Goal: Information Seeking & Learning: Check status

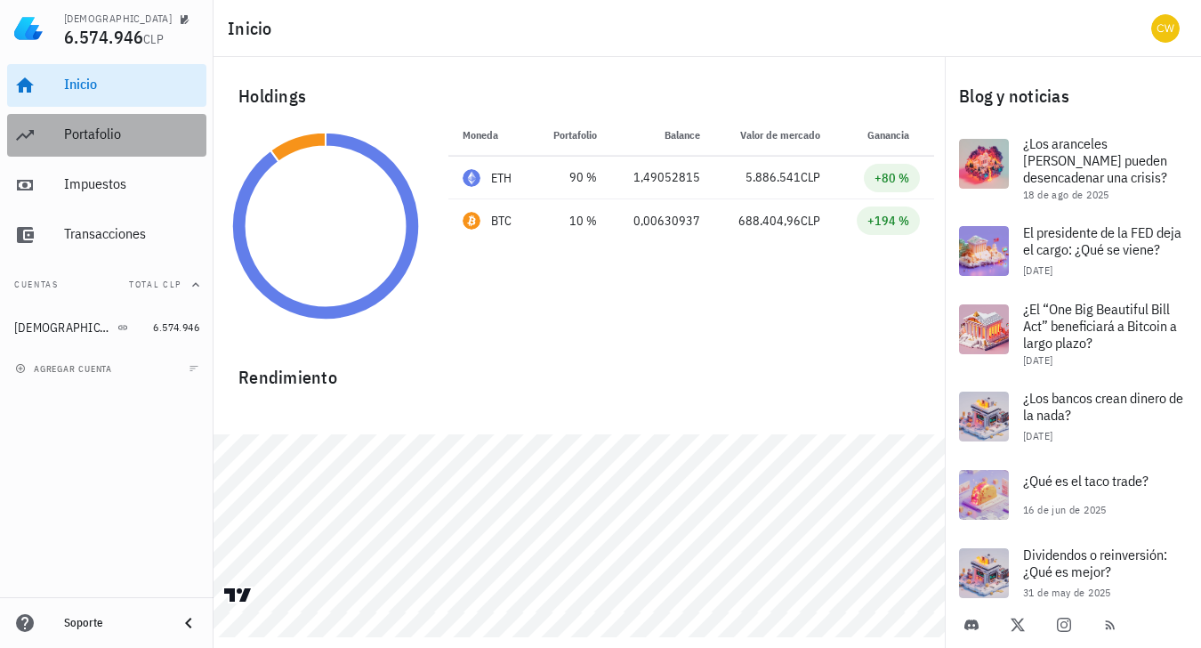
click at [99, 125] on div "Portafolio" at bounding box center [131, 135] width 135 height 40
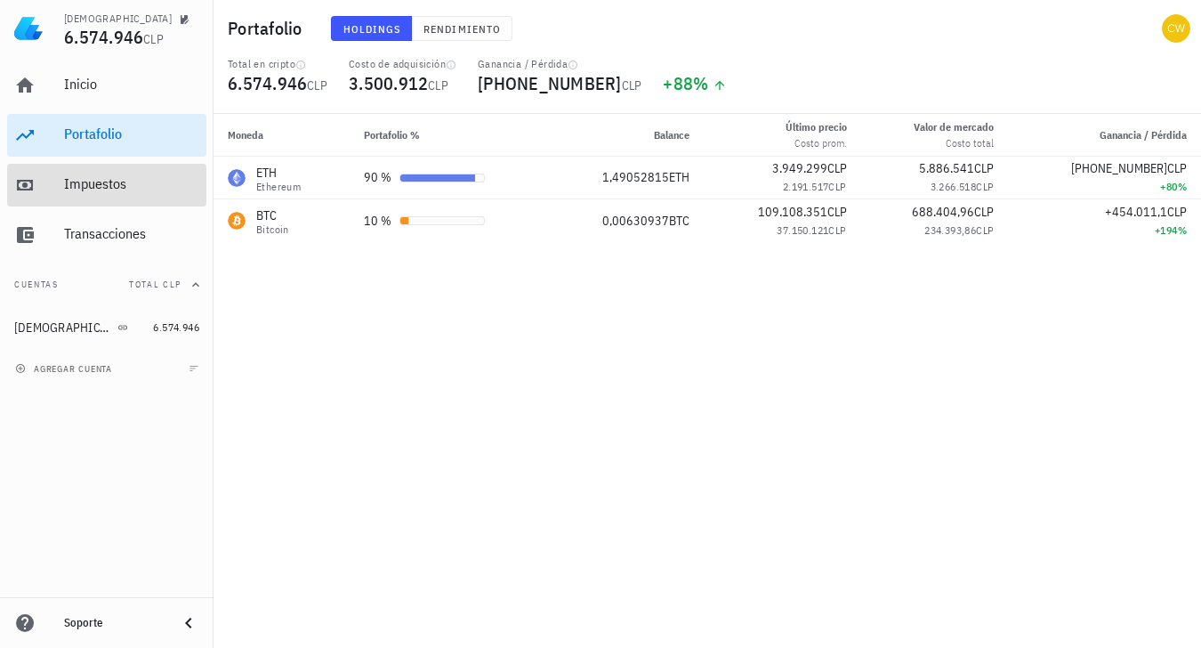
click at [117, 189] on div "Impuestos" at bounding box center [131, 183] width 135 height 17
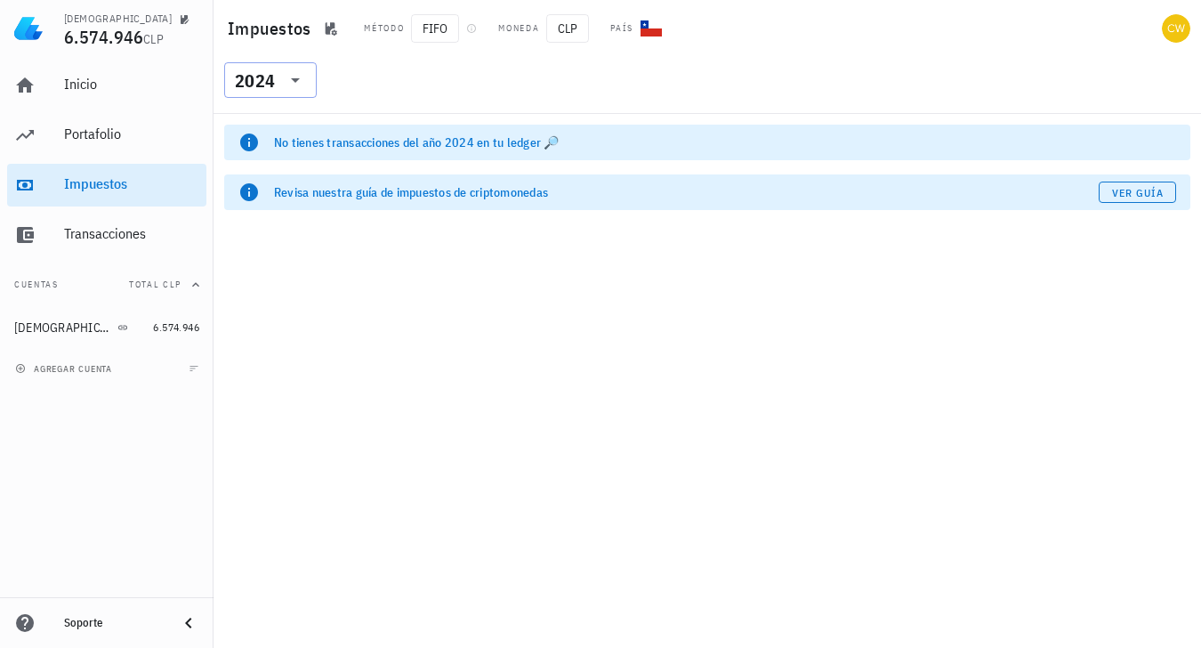
click at [283, 81] on div at bounding box center [293, 79] width 25 height 21
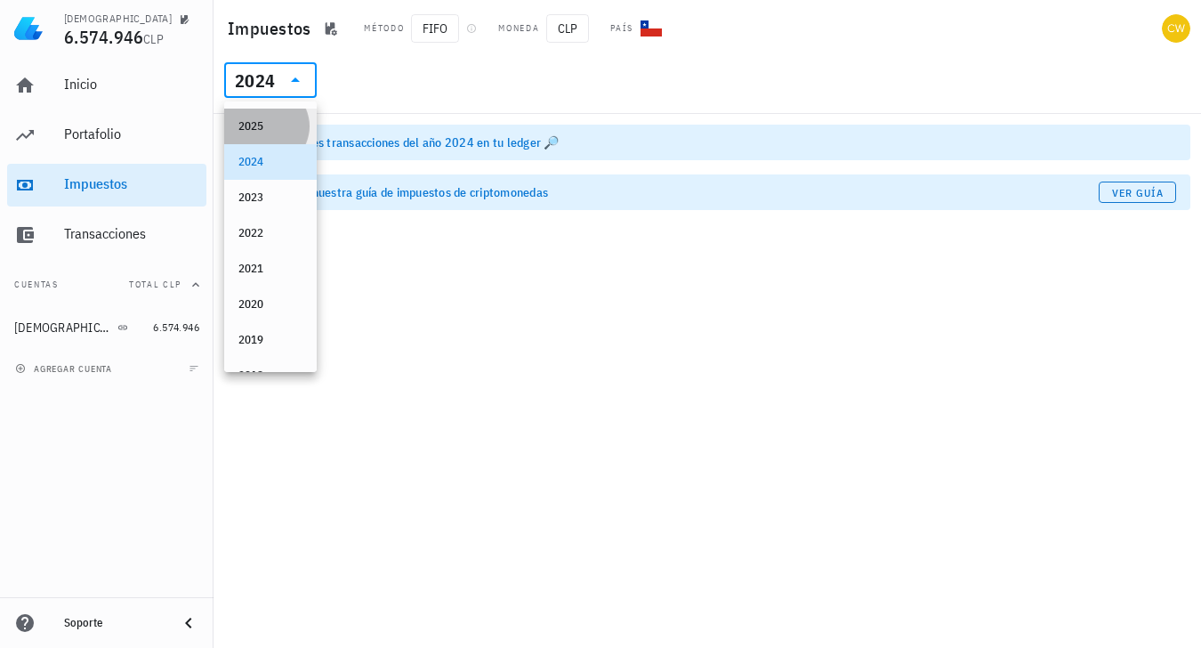
click at [258, 132] on div "2025" at bounding box center [271, 126] width 64 height 14
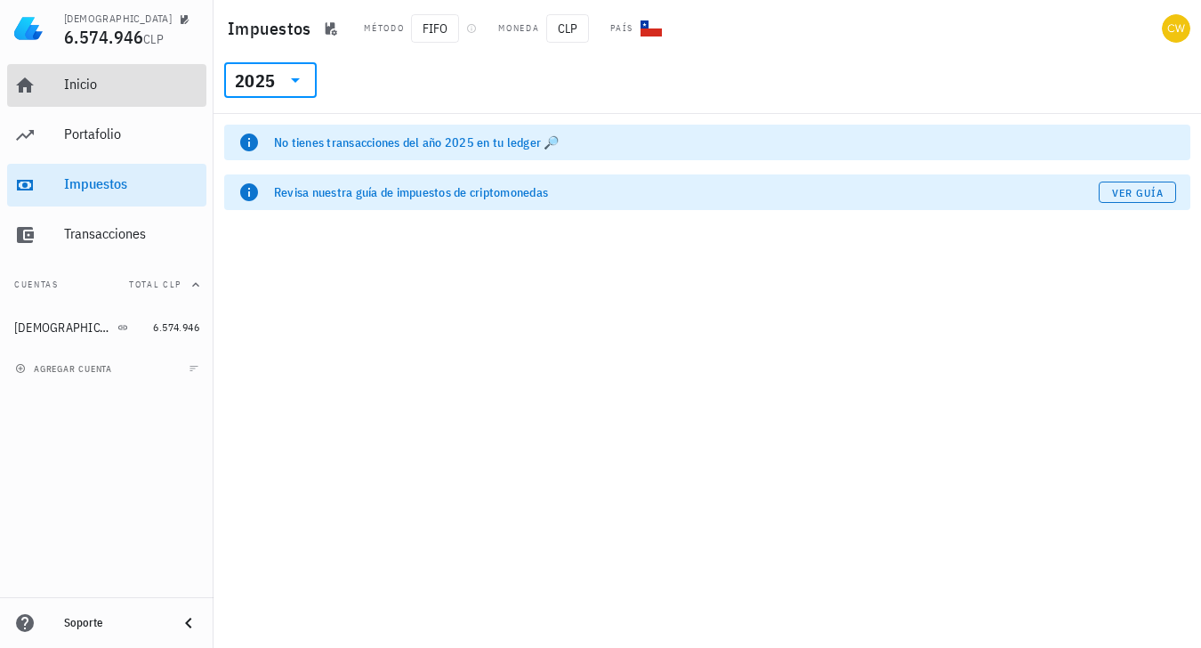
click at [69, 88] on div "Inicio" at bounding box center [131, 84] width 135 height 17
